Goal: Information Seeking & Learning: Learn about a topic

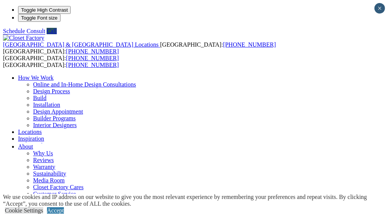
click at [166, 35] on div "United States & Canada Locations USA: (816) 754-6800 CANADA: (816) 754-6800 USA…" at bounding box center [194, 136] width 382 height 202
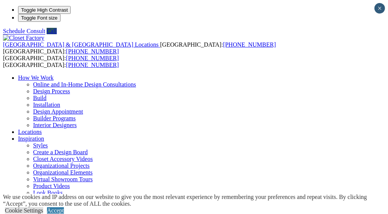
click at [48, 142] on link "Styles" at bounding box center [40, 145] width 15 height 6
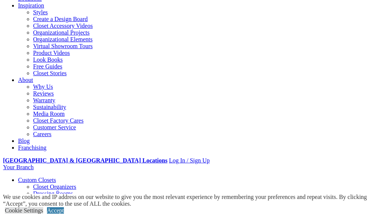
scroll to position [150, 0]
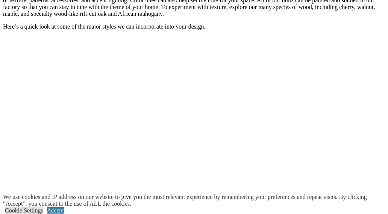
scroll to position [751, 0]
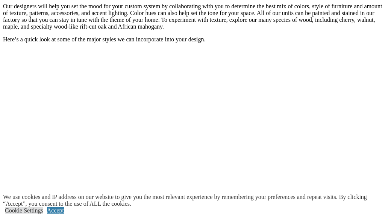
scroll to position [767, 0]
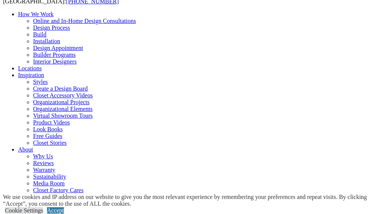
scroll to position [75, 0]
